Goal: Communication & Community: Ask a question

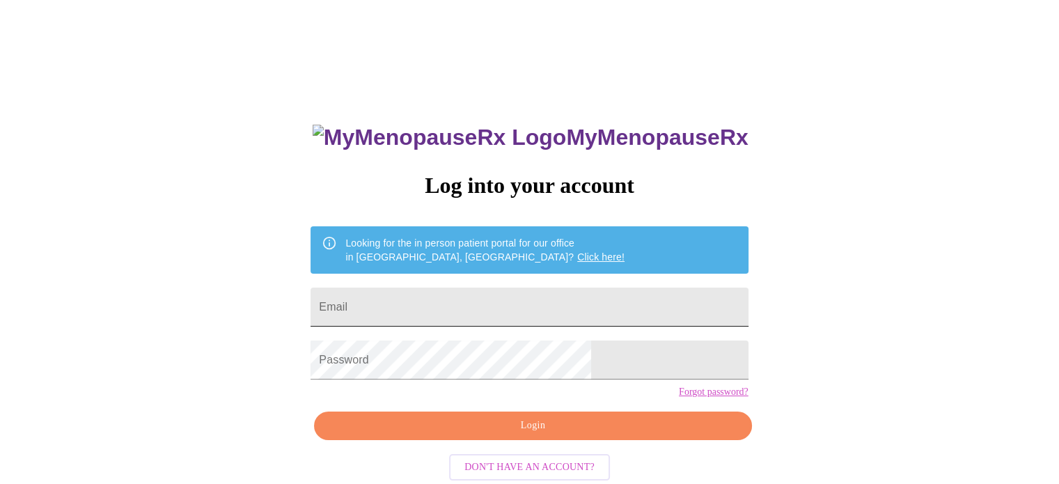
click at [522, 302] on input "Email" at bounding box center [529, 307] width 437 height 39
type input "[EMAIL_ADDRESS][DOMAIN_NAME]"
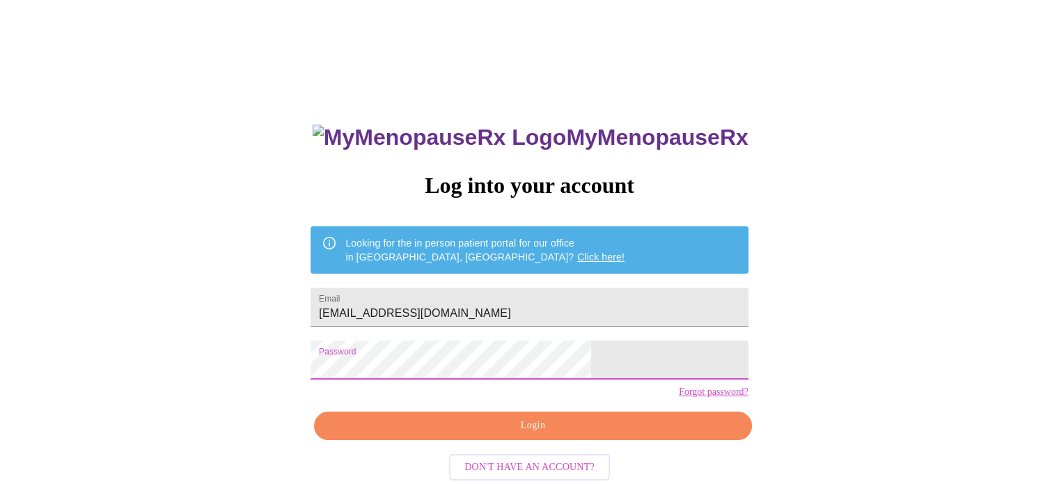
click at [534, 435] on span "Login" at bounding box center [532, 425] width 405 height 17
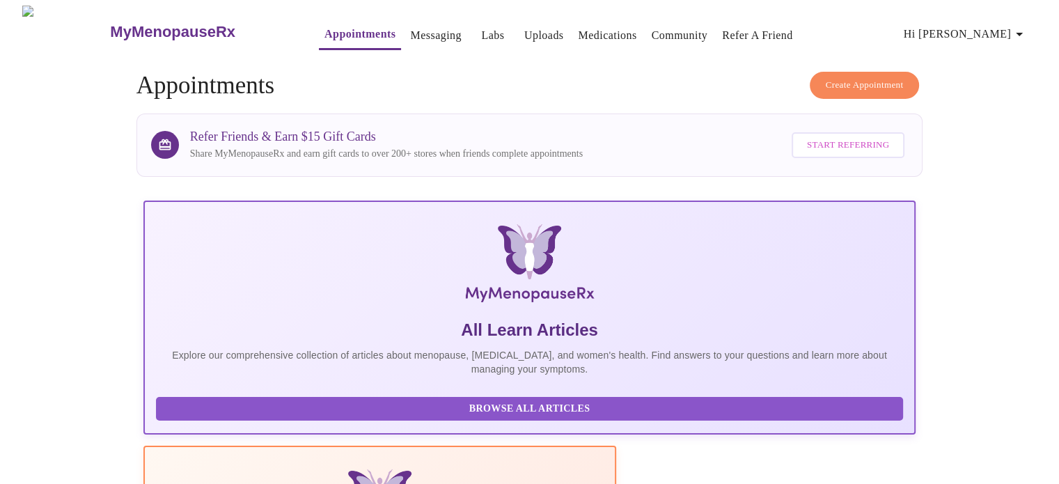
click at [410, 38] on link "Messaging" at bounding box center [435, 35] width 51 height 19
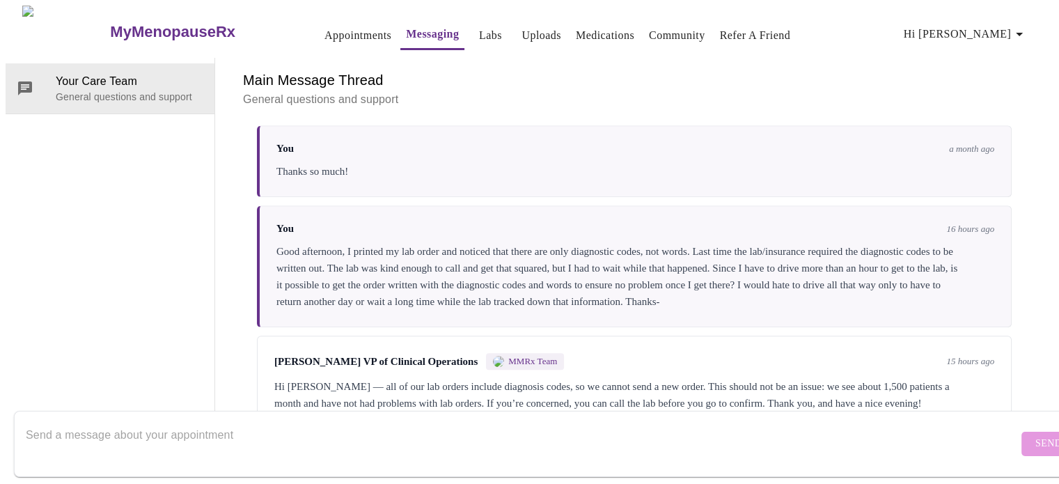
scroll to position [1116, 0]
click at [446, 438] on textarea "Send a message about your appointment" at bounding box center [522, 443] width 992 height 45
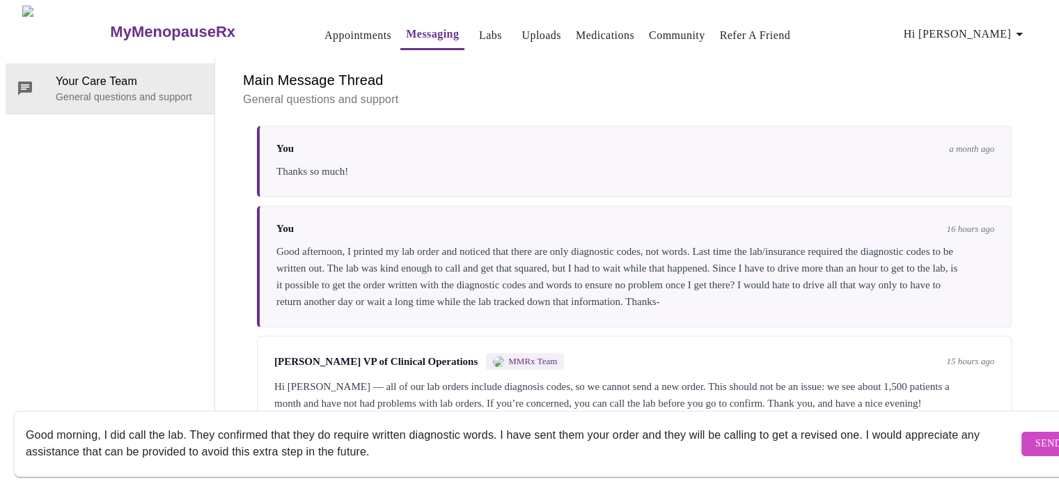
click at [269, 421] on textarea "Good morning, I did call the lab. They confirmed that they do require written d…" at bounding box center [522, 443] width 992 height 45
click at [586, 421] on textarea "Good morning, I did call the lab. They confirmed again that they do not take or…" at bounding box center [522, 443] width 992 height 45
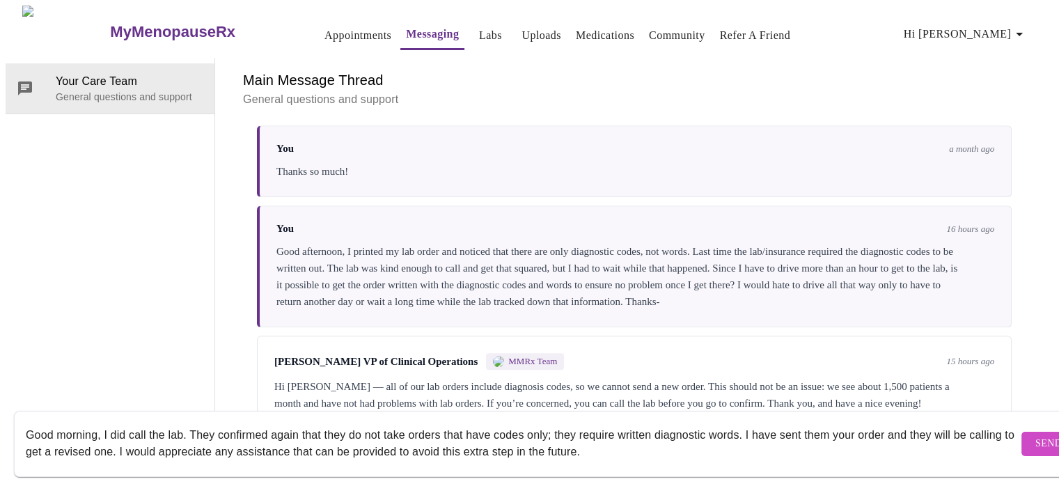
click at [724, 434] on textarea "Good morning, I did call the lab. They confirmed again that they do not take or…" at bounding box center [522, 443] width 992 height 45
click at [689, 437] on textarea "Good morning, I did call the lab. They confirmed again that they do not take or…" at bounding box center [522, 443] width 992 height 45
click at [182, 421] on textarea "Good morning, I did call the lab. They confirmed again that they do not take or…" at bounding box center [522, 443] width 992 height 45
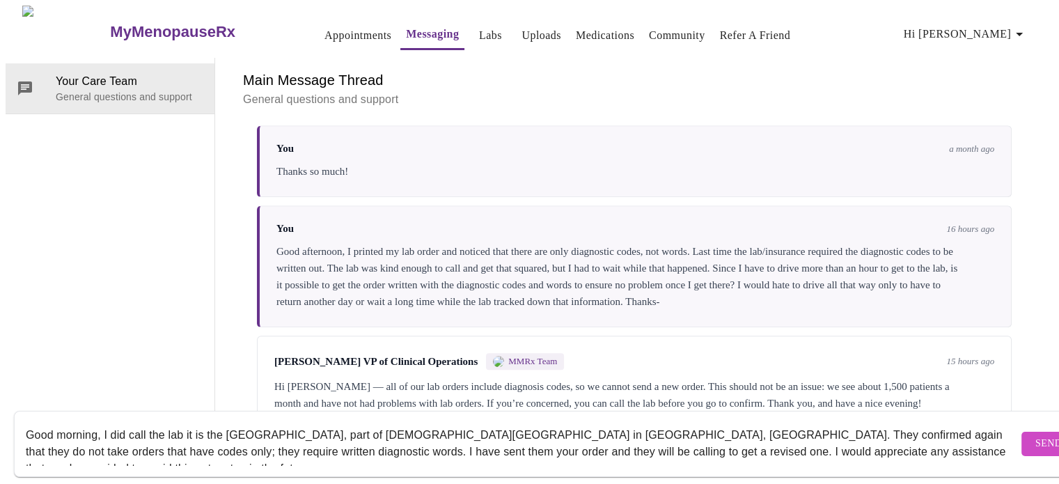
click at [705, 423] on textarea "Good morning, I did call the lab it is the [GEOGRAPHIC_DATA], part of [DEMOGRAP…" at bounding box center [522, 443] width 992 height 45
click at [191, 437] on textarea "Good morning, I did call the lab it is the [GEOGRAPHIC_DATA], part of [DEMOGRAP…" at bounding box center [522, 443] width 992 height 45
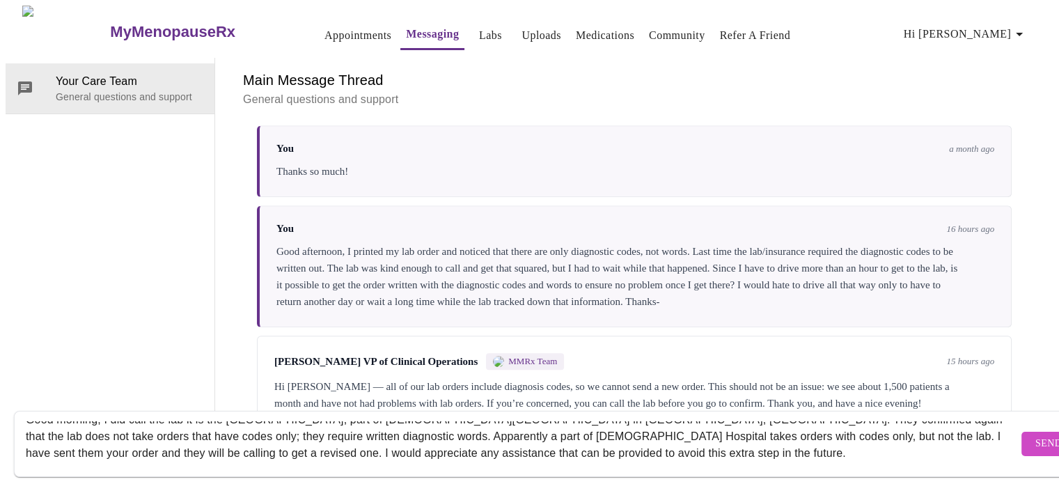
scroll to position [17, 0]
click at [967, 421] on textarea "Good morning, I did call the lab it is the [GEOGRAPHIC_DATA], part of [DEMOGRAP…" at bounding box center [522, 443] width 992 height 45
click at [703, 448] on textarea "Good morning, I did call the lab it is the [GEOGRAPHIC_DATA], part of [DEMOGRAP…" at bounding box center [522, 443] width 992 height 45
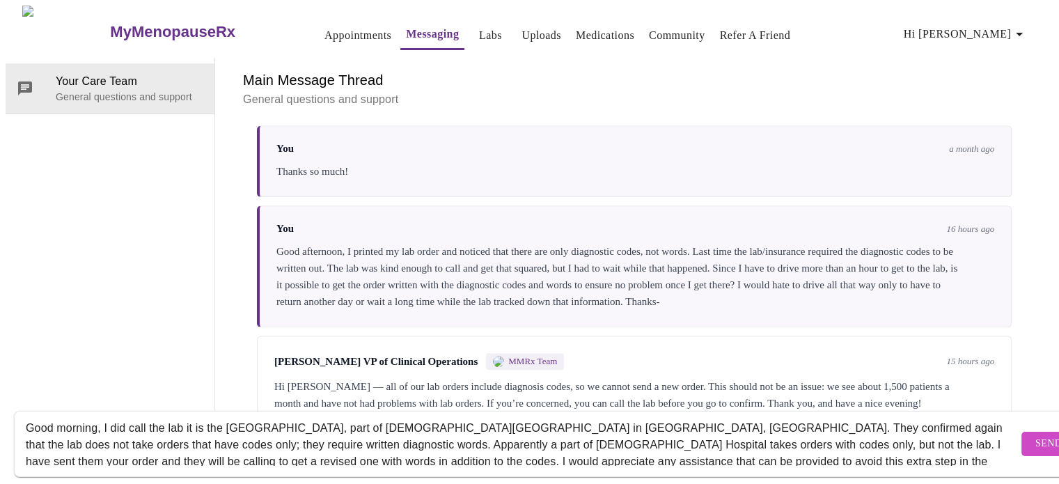
scroll to position [0, 0]
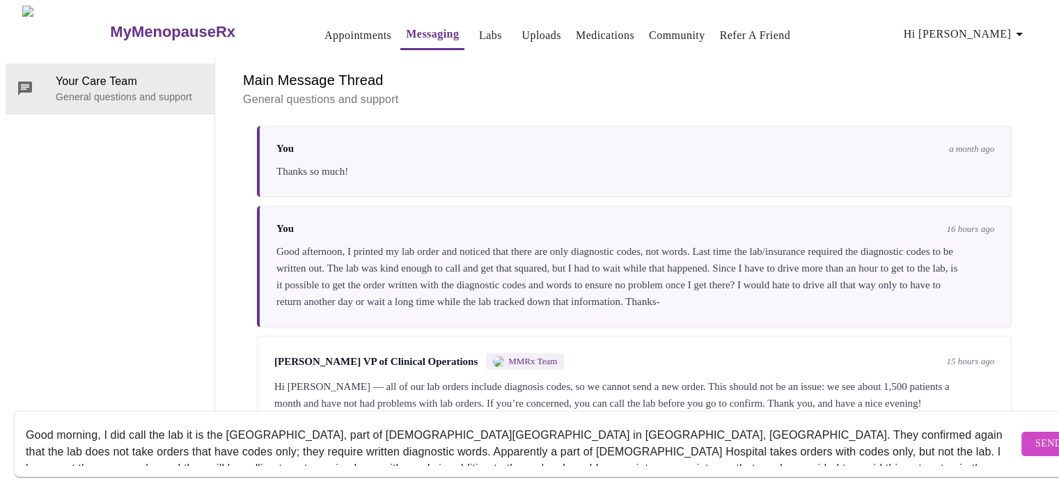
click at [544, 423] on textarea "Good morning, I did call the lab it is the [GEOGRAPHIC_DATA], part of [DEMOGRAP…" at bounding box center [522, 443] width 992 height 45
click at [546, 421] on textarea "Good morning, I did call the lab it is the [GEOGRAPHIC_DATA], part of [DEMOGRAP…" at bounding box center [522, 443] width 992 height 45
drag, startPoint x: 712, startPoint y: 423, endPoint x: 737, endPoint y: 420, distance: 26.0
click at [737, 421] on textarea "Good morning, I did call the lab it is the [GEOGRAPHIC_DATA], part of [DEMOGRAP…" at bounding box center [522, 443] width 992 height 45
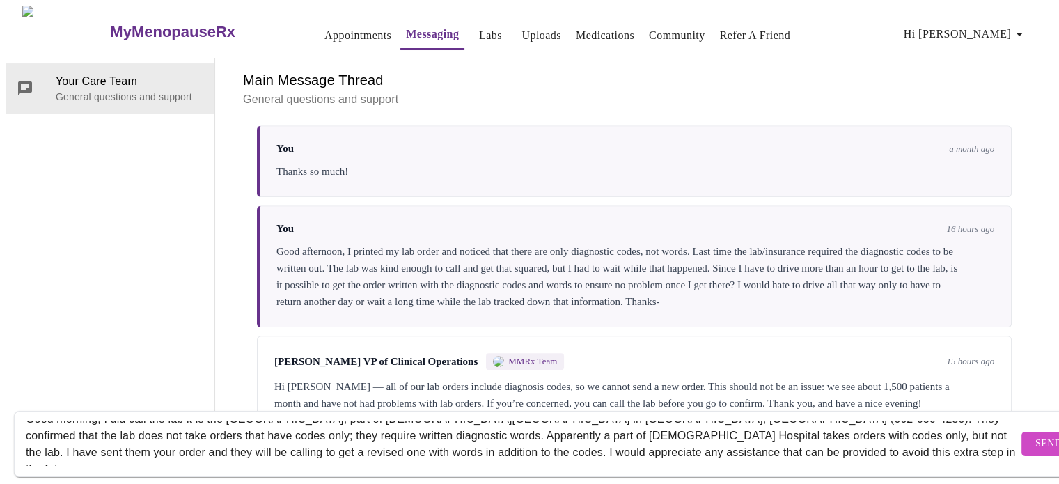
scroll to position [17, 0]
click at [742, 440] on textarea "Good morning, I did call the lab it is the [GEOGRAPHIC_DATA], part of [DEMOGRAP…" at bounding box center [522, 443] width 992 height 45
type textarea "Good morning, I did call the lab it is the [GEOGRAPHIC_DATA], part of [DEMOGRAP…"
click at [1035, 435] on span "Send" at bounding box center [1048, 443] width 26 height 17
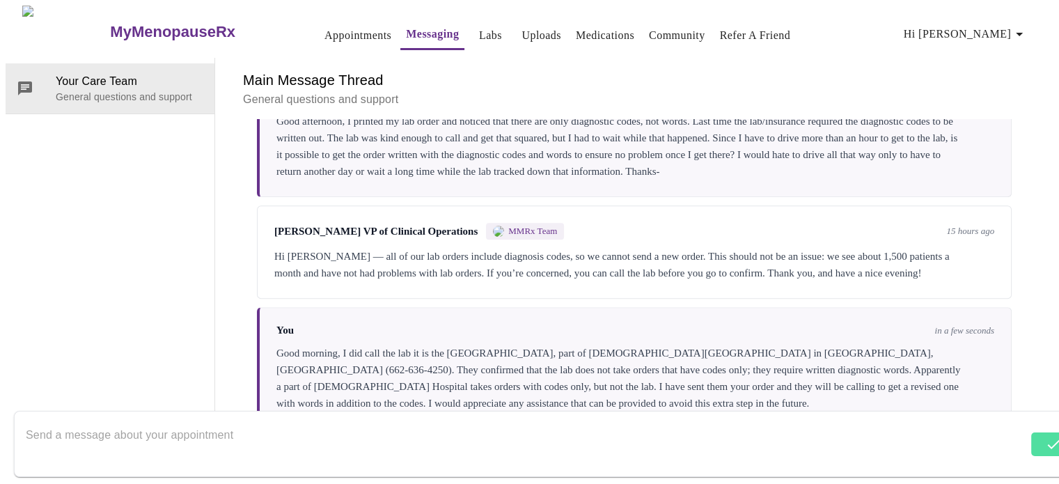
scroll to position [1249, 0]
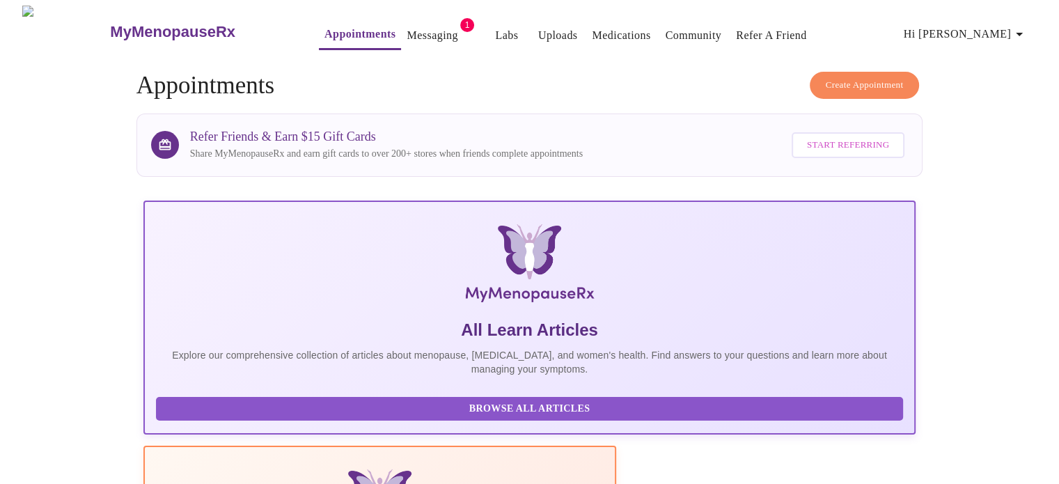
click at [407, 26] on link "Messaging" at bounding box center [432, 35] width 51 height 19
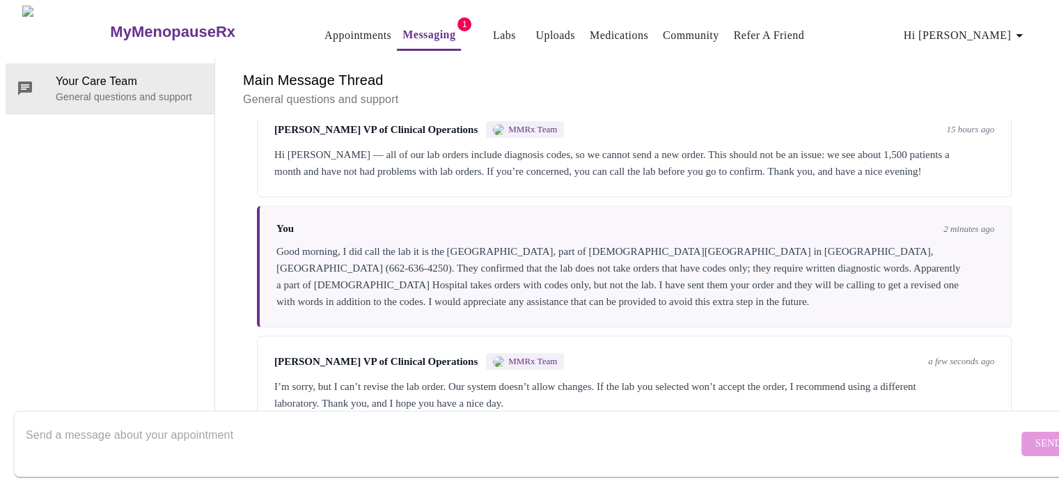
scroll to position [1354, 0]
click at [207, 421] on textarea "Send a message about your appointment" at bounding box center [522, 443] width 992 height 45
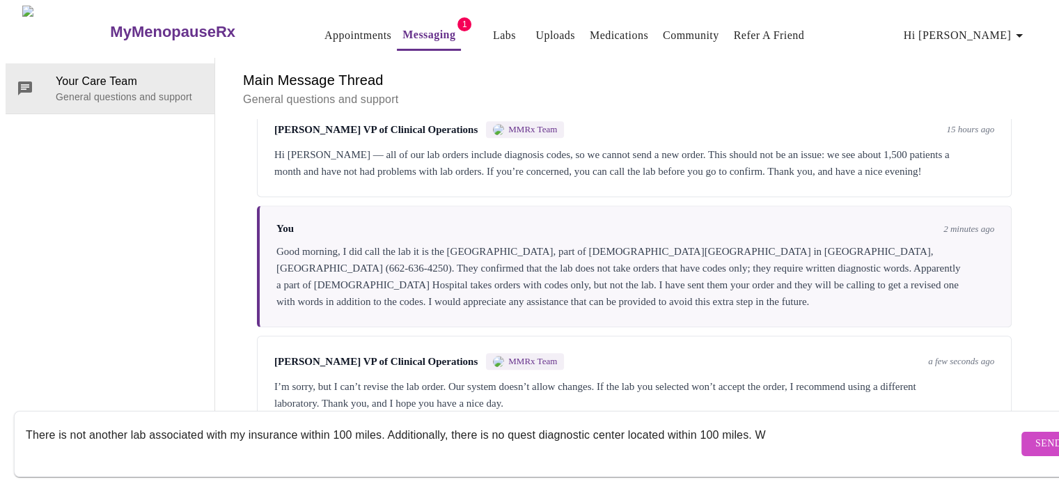
type textarea "There is not another lab associated with my insurance within 100 miles. Additio…"
